Goal: Task Accomplishment & Management: Use online tool/utility

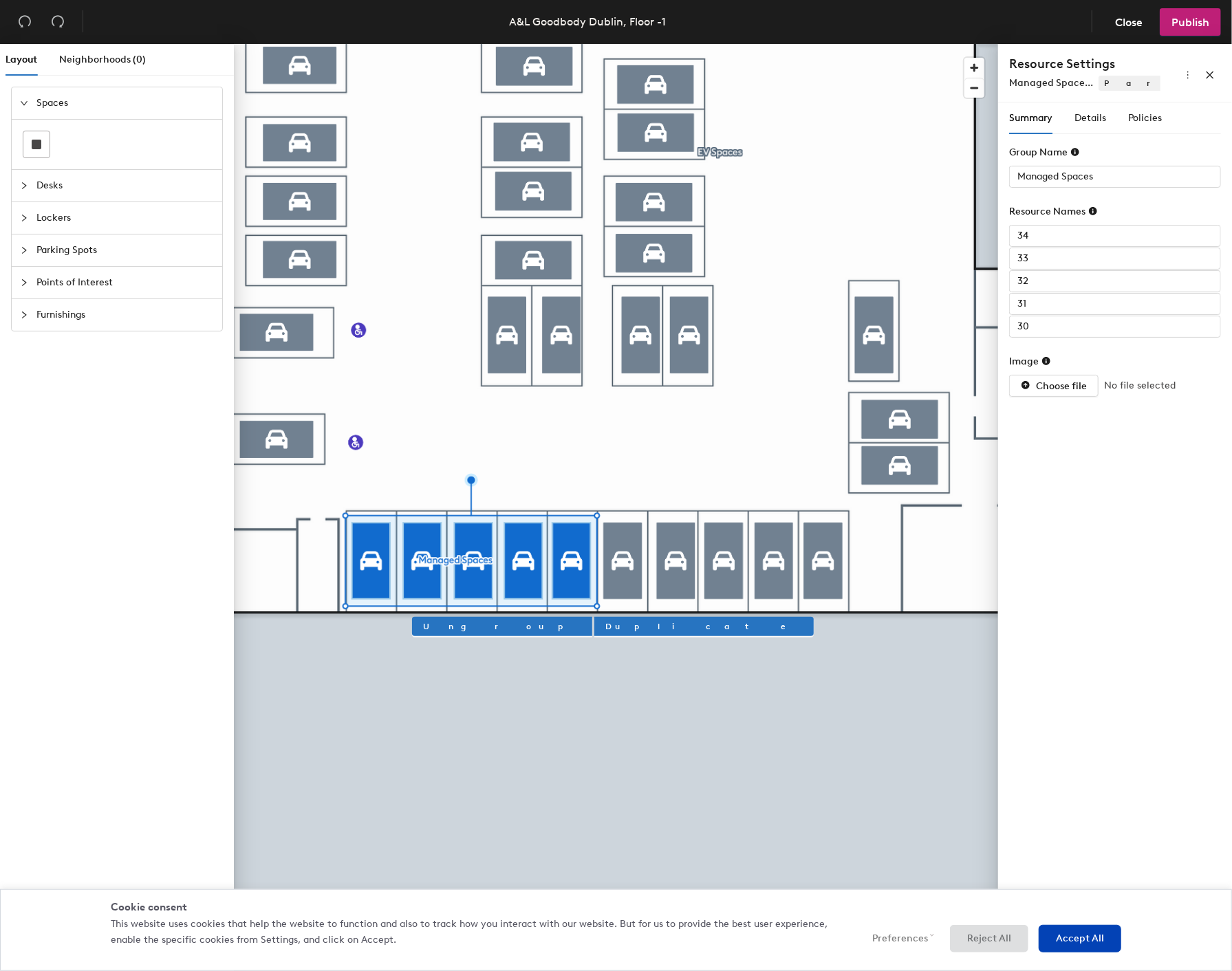
type input "EV Spaces"
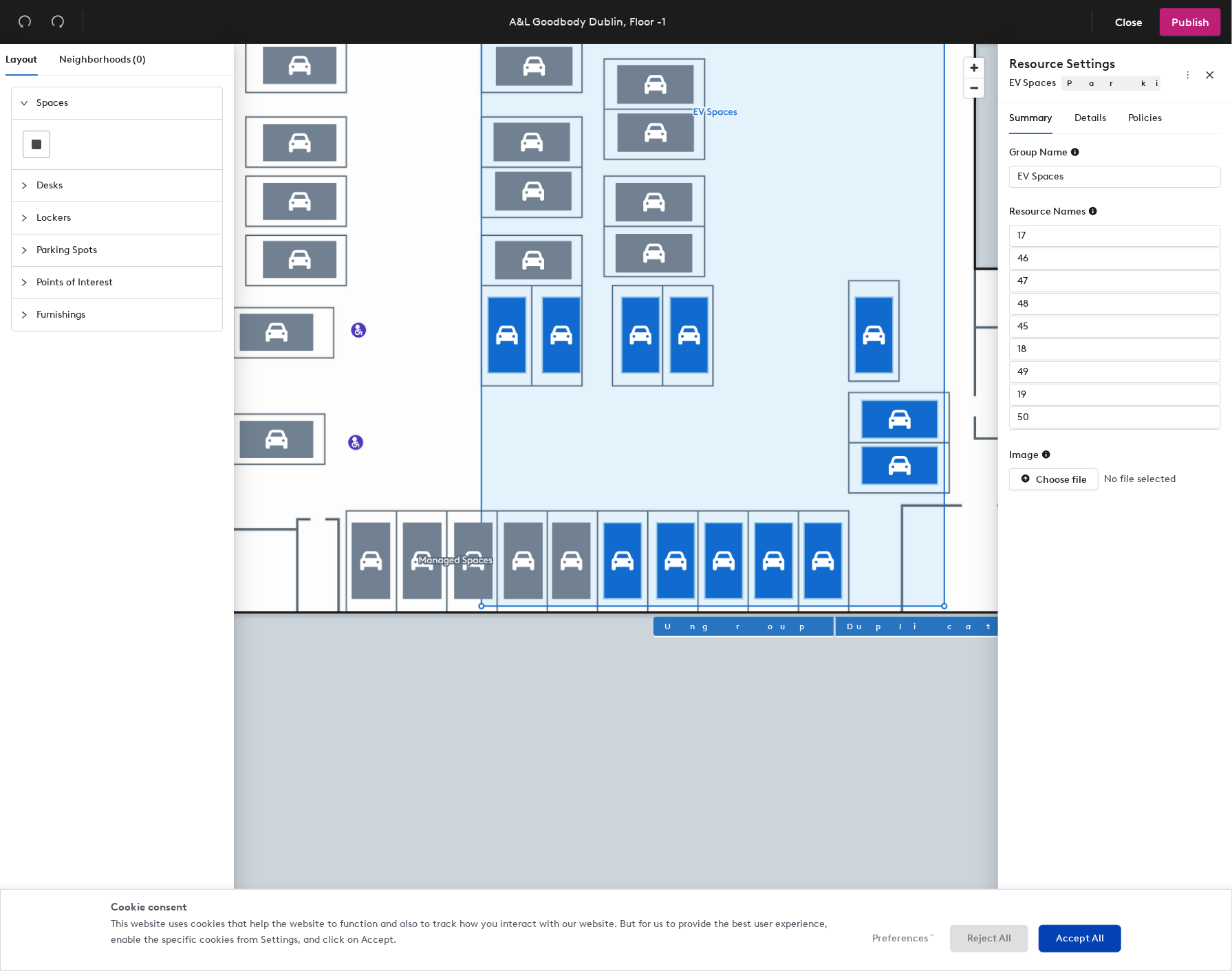
click at [626, 44] on div at bounding box center [616, 44] width 764 height 0
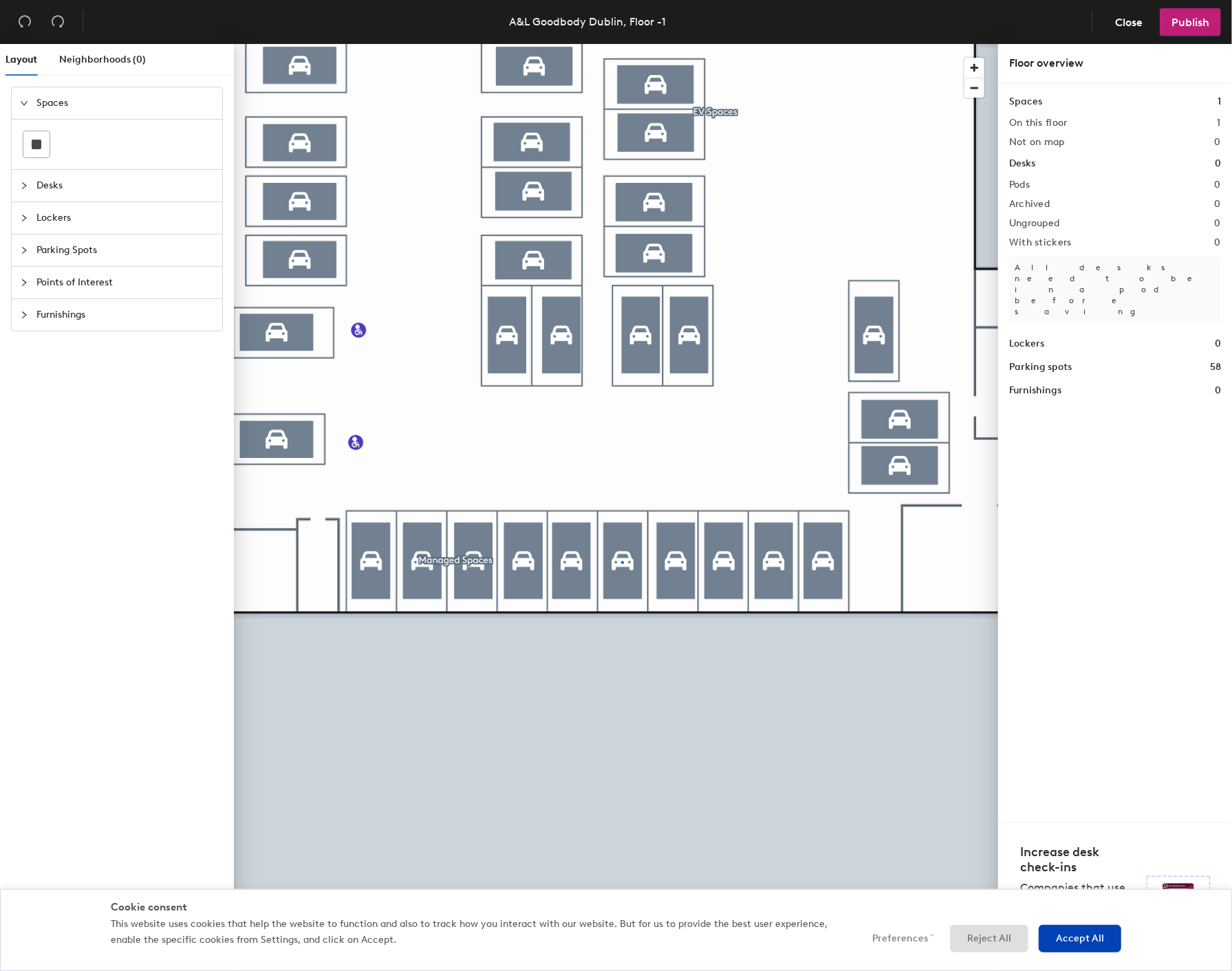
click at [623, 44] on div at bounding box center [616, 44] width 764 height 0
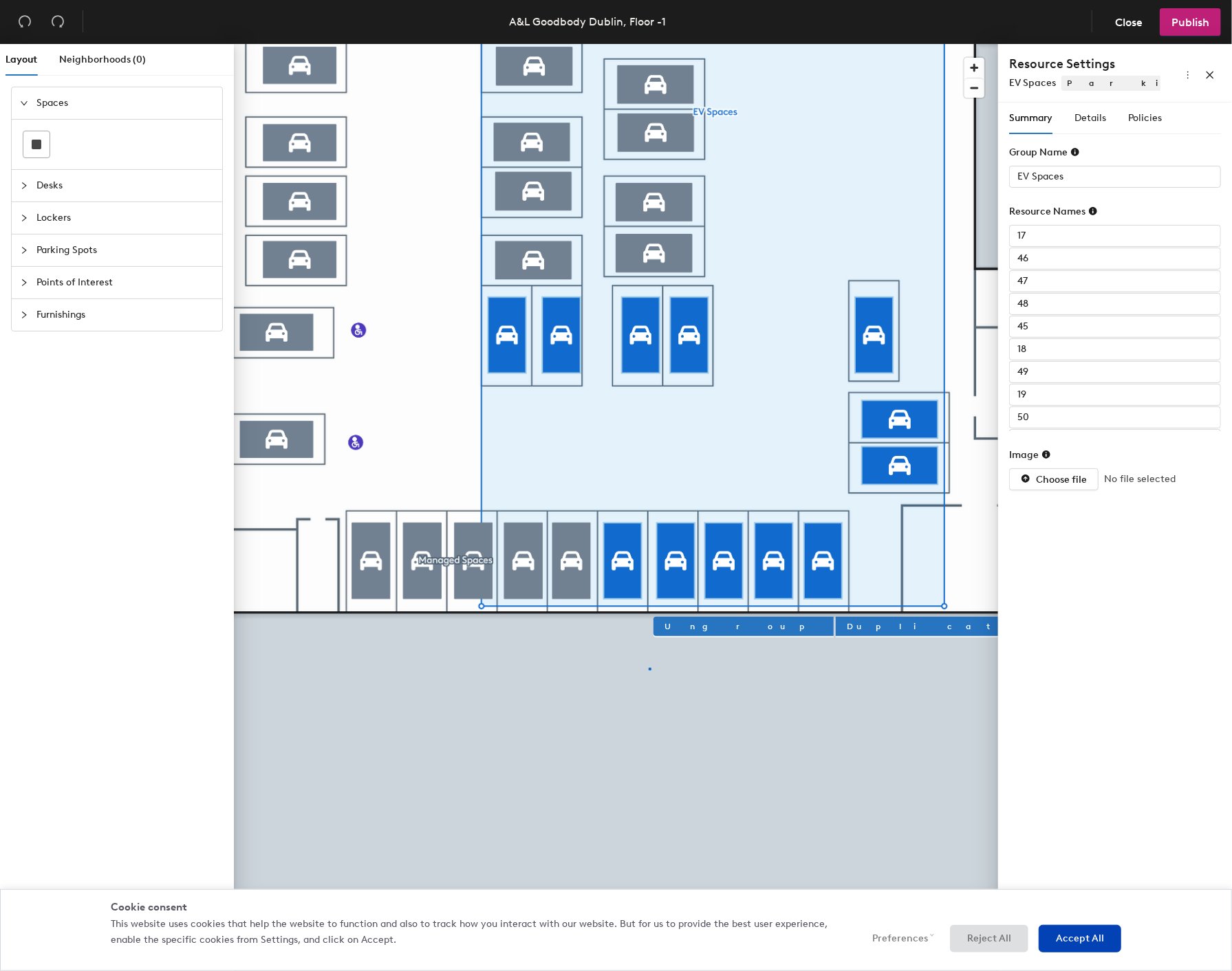
click at [651, 44] on div at bounding box center [616, 44] width 764 height 0
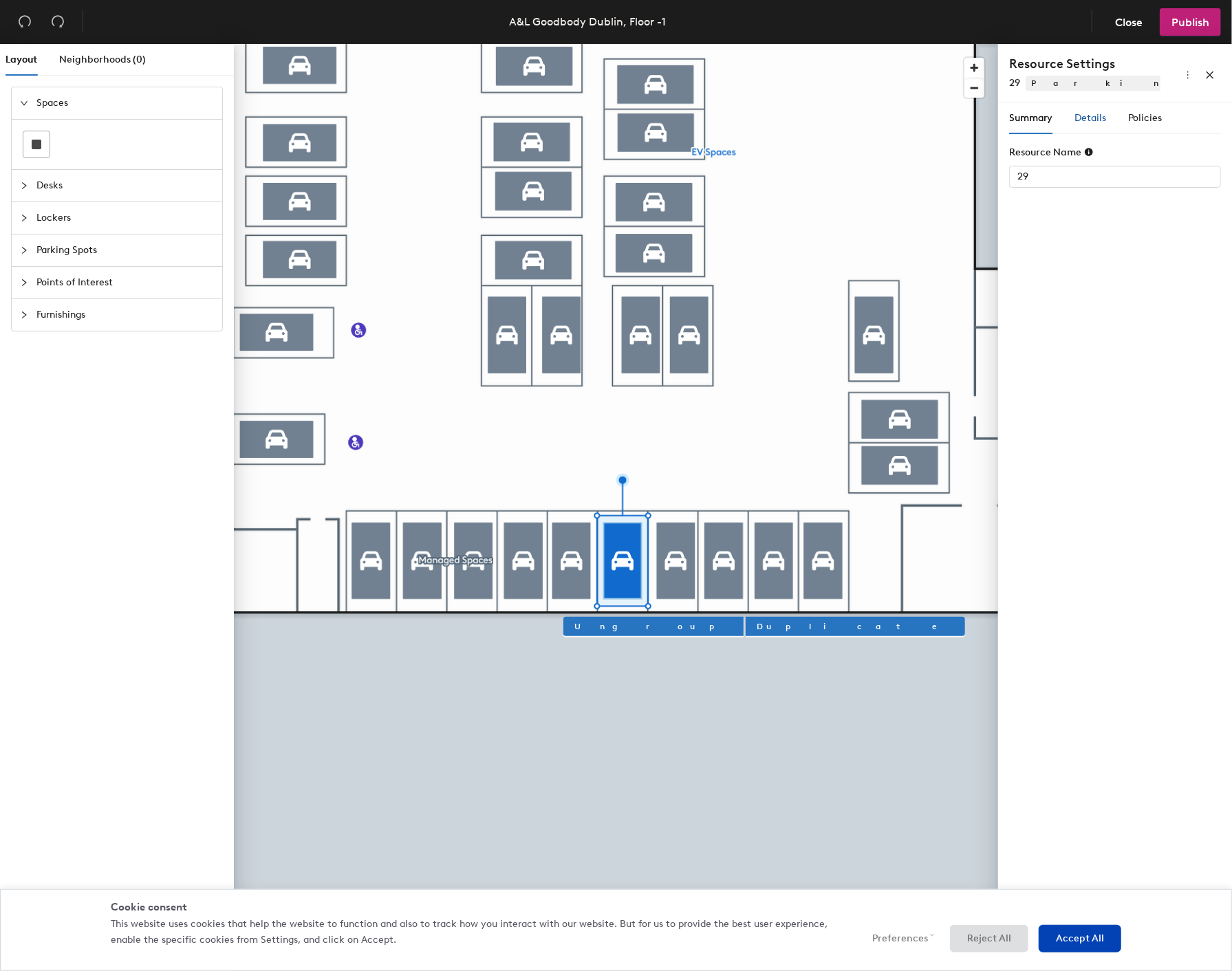
click at [1089, 118] on span "Details" at bounding box center [1090, 118] width 31 height 12
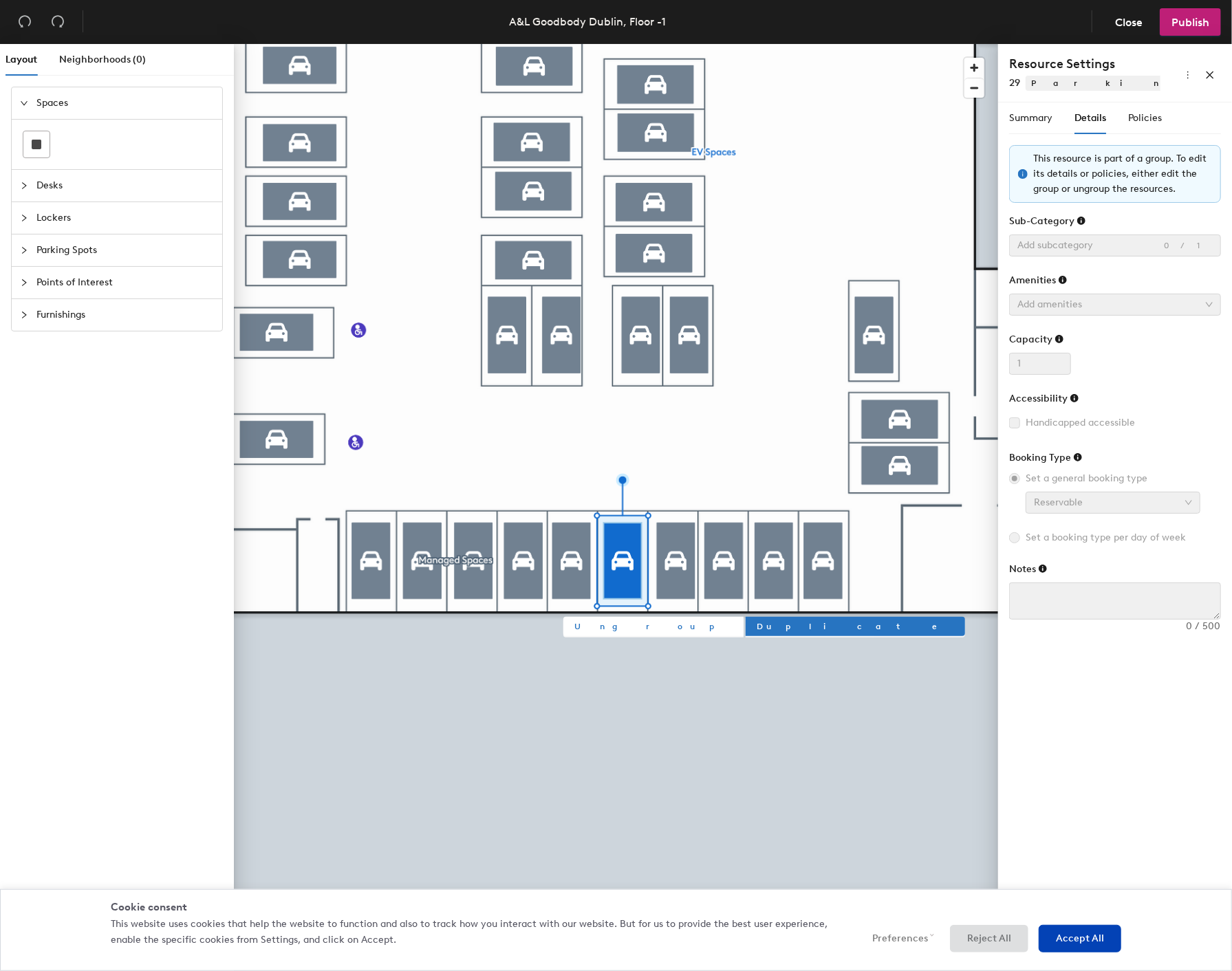
click at [581, 630] on span "Ungroup" at bounding box center [653, 626] width 158 height 12
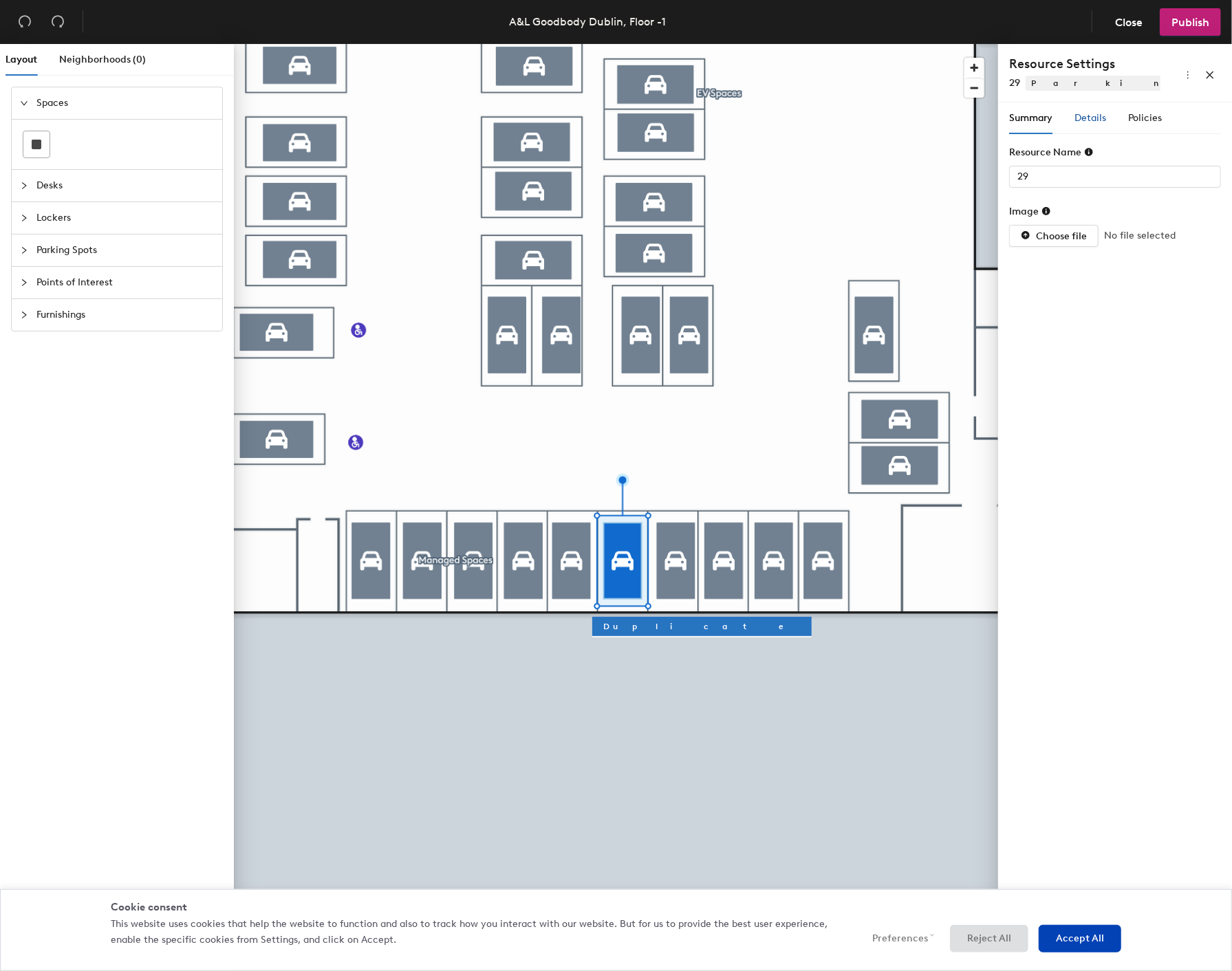
click at [1079, 122] on span "Details" at bounding box center [1090, 118] width 31 height 12
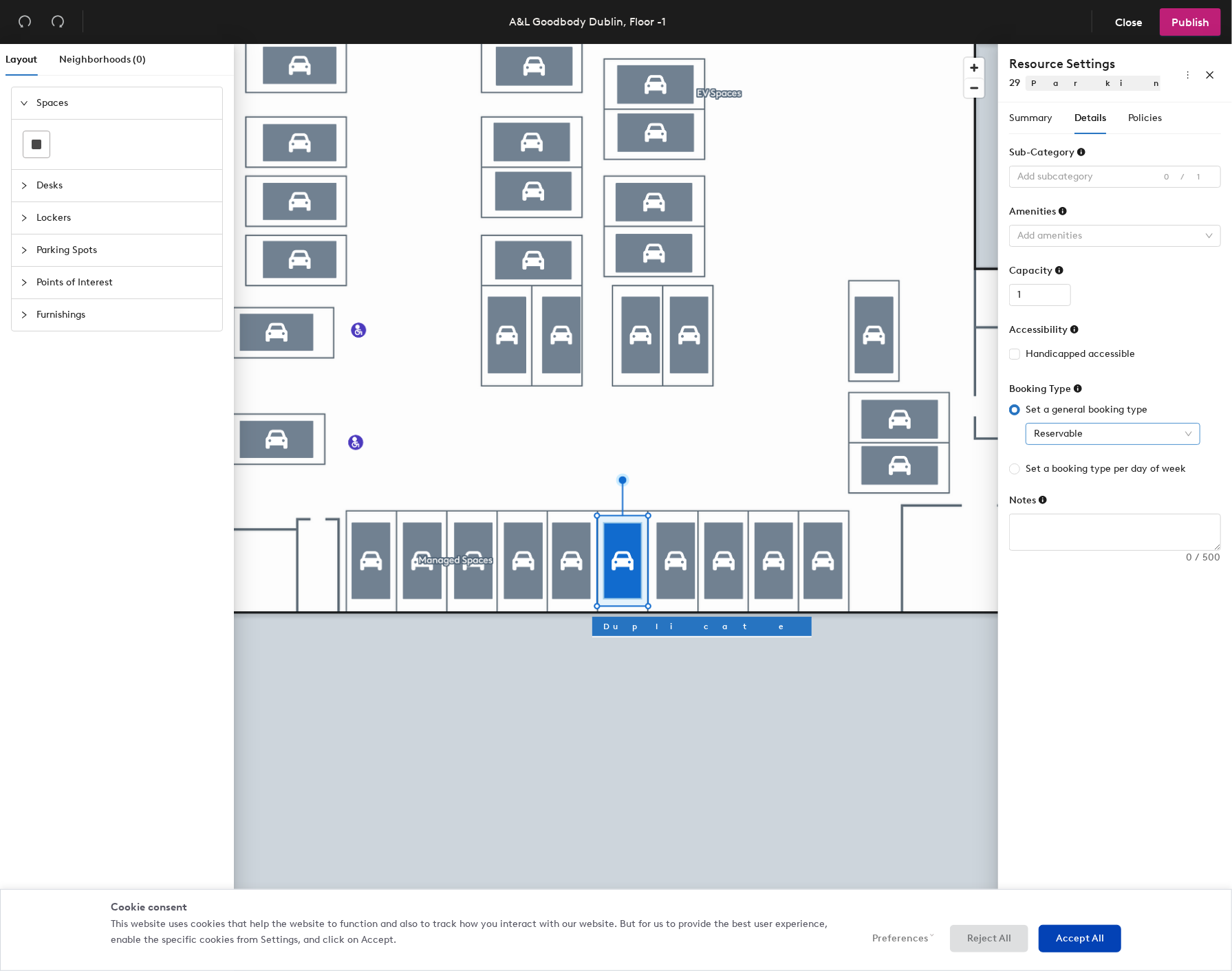
click at [1076, 434] on span "Reservable" at bounding box center [1113, 433] width 158 height 20
click at [1020, 403] on span "Set a general booking type" at bounding box center [1086, 409] width 132 height 15
click at [1020, 404] on input "Set a general booking type" at bounding box center [1014, 409] width 11 height 11
click at [1034, 111] on div "Summary" at bounding box center [1031, 118] width 44 height 15
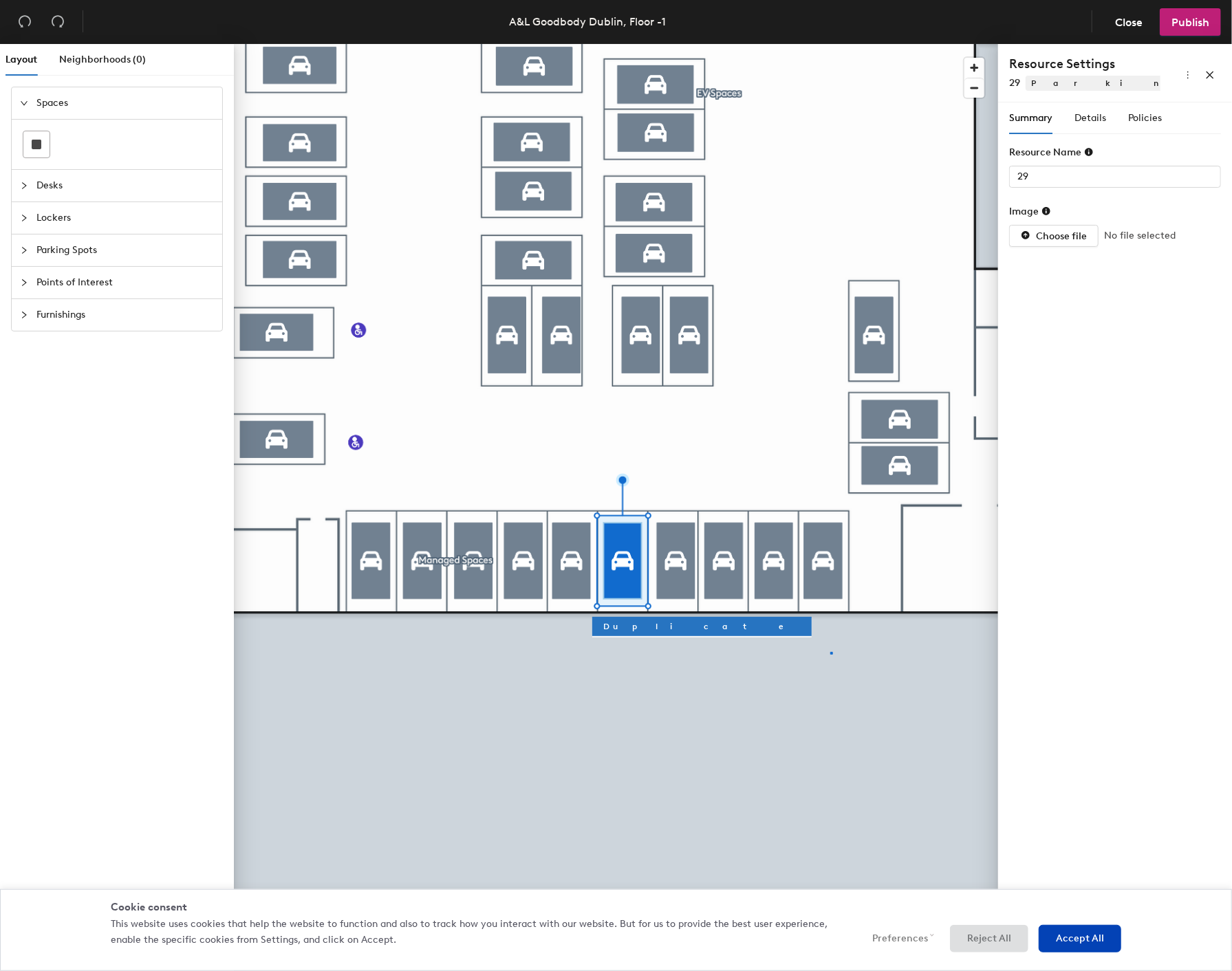
click at [831, 44] on div at bounding box center [616, 44] width 764 height 0
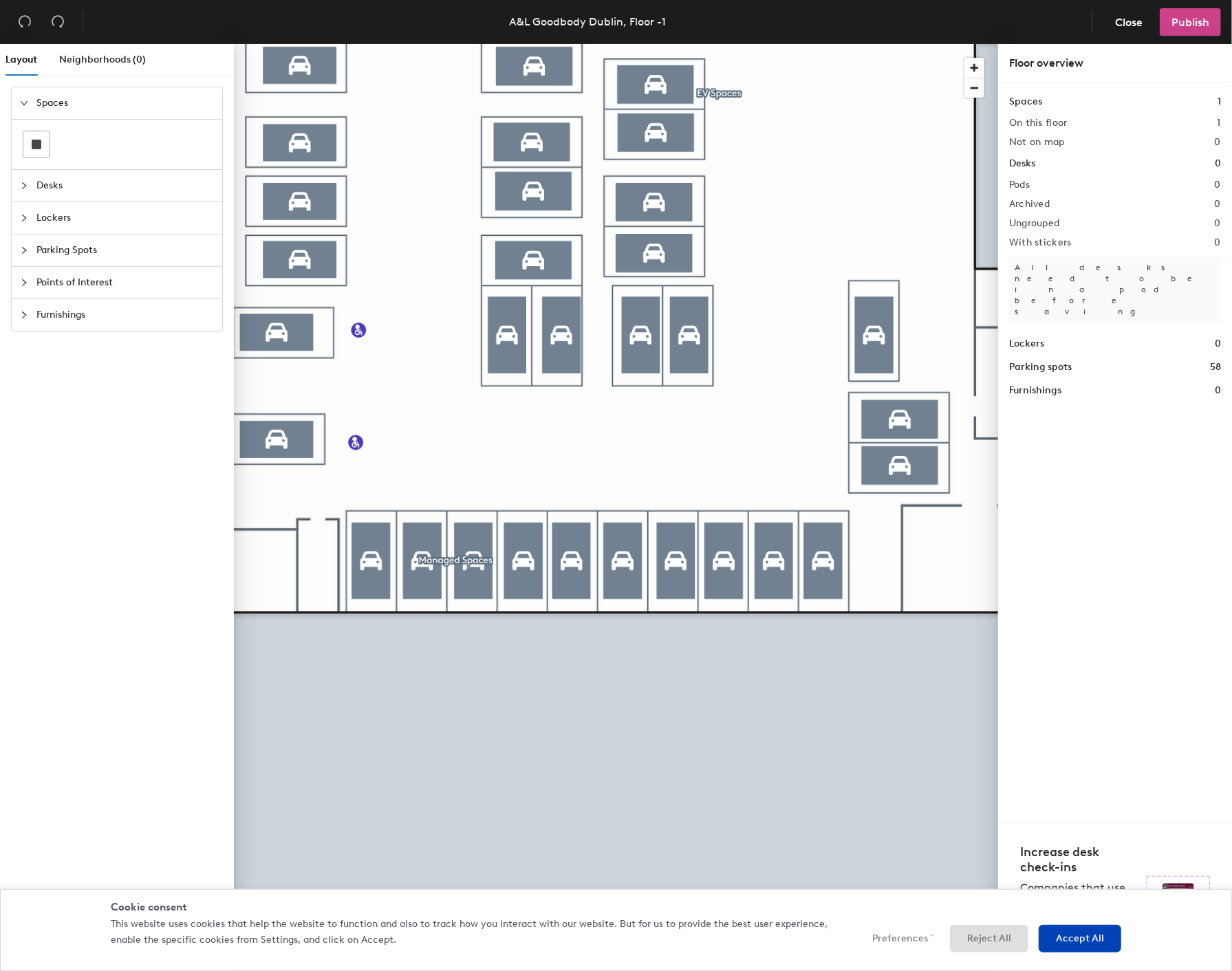
click at [1196, 21] on span "Publish" at bounding box center [1191, 23] width 38 height 13
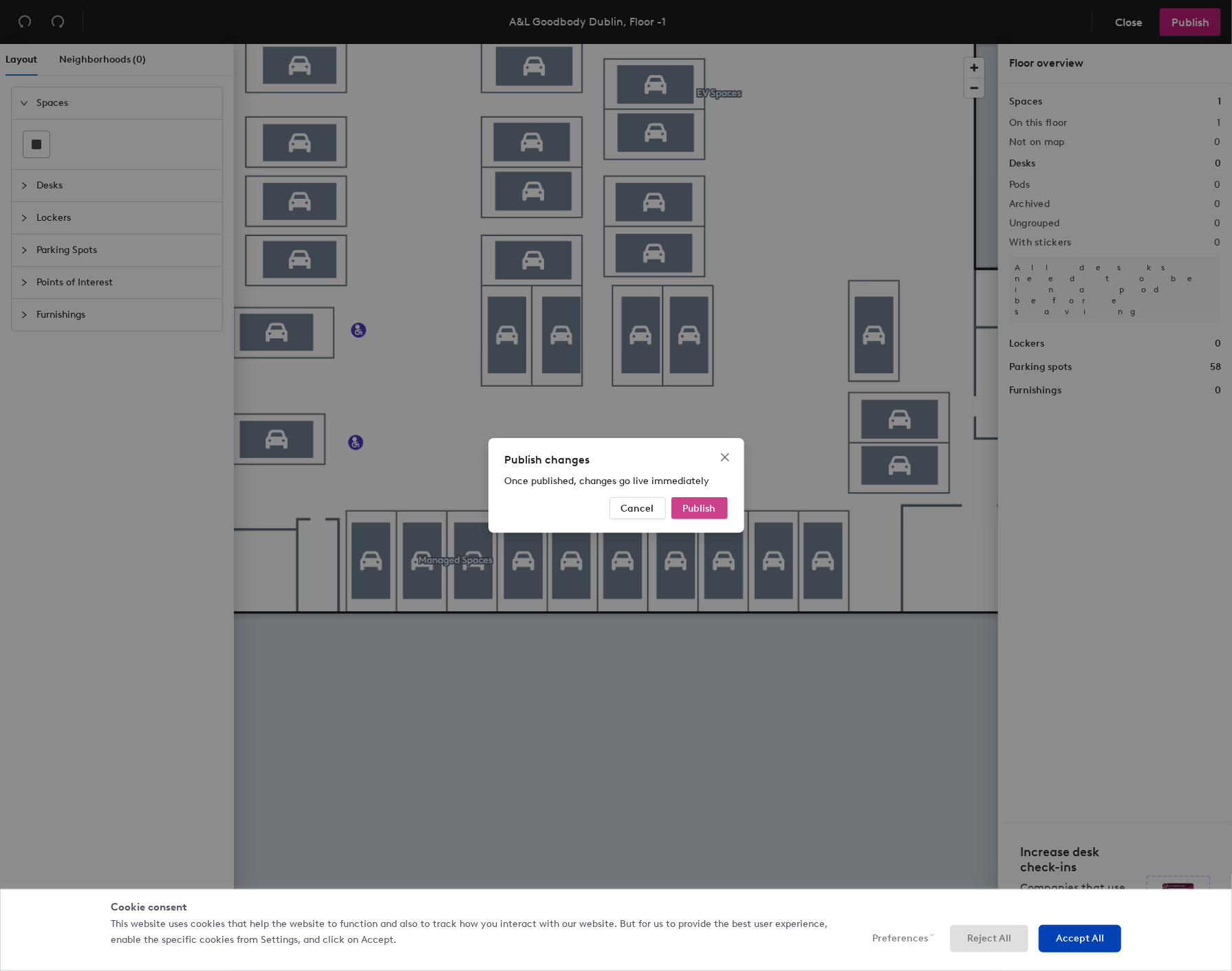
click at [685, 507] on span "Publish" at bounding box center [699, 508] width 33 height 12
